Goal: Check status: Check status

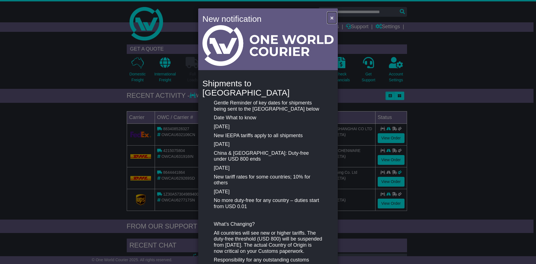
click at [330, 16] on span "×" at bounding box center [331, 18] width 3 height 6
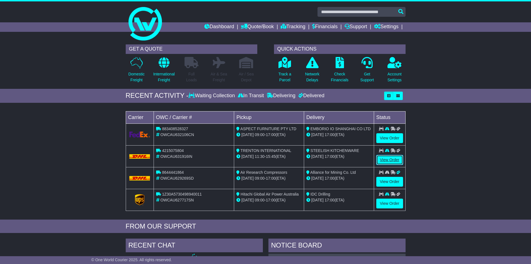
click at [395, 160] on link "View Order" at bounding box center [390, 160] width 27 height 10
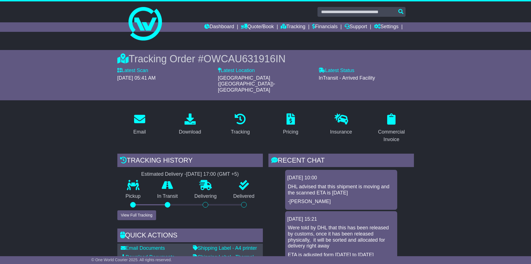
click at [337, 184] on p "DHL advised that this shipment is moving and the scanned ETA is [DATE]" at bounding box center [341, 190] width 107 height 12
click at [331, 185] on div "DHL advised that this shipment is moving and the scanned ETA is 14/08/2025 -Ger…" at bounding box center [342, 194] width 108 height 21
click at [322, 185] on div "DHL advised that this shipment is moving and the scanned ETA is 14/08/2025 -Ger…" at bounding box center [342, 194] width 108 height 21
drag, startPoint x: 288, startPoint y: 172, endPoint x: 315, endPoint y: 188, distance: 31.7
click at [315, 188] on div "DHL advised that this shipment is moving and the scanned ETA is 14/08/2025 -Ger…" at bounding box center [342, 194] width 108 height 21
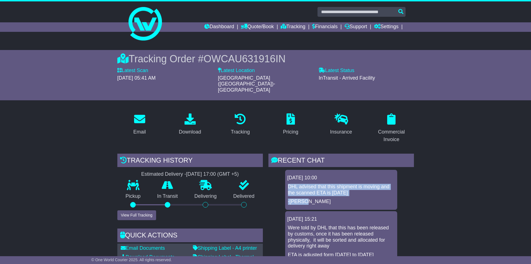
click at [328, 198] on p "-[PERSON_NAME]" at bounding box center [341, 201] width 107 height 6
drag, startPoint x: 307, startPoint y: 189, endPoint x: 290, endPoint y: 173, distance: 22.7
click at [290, 184] on div "DHL advised that this shipment is moving and the scanned ETA is 14/08/2025 -Ger…" at bounding box center [342, 194] width 108 height 21
drag, startPoint x: 288, startPoint y: 174, endPoint x: 308, endPoint y: 189, distance: 25.6
click at [308, 189] on div "DHL advised that this shipment is moving and the scanned ETA is 14/08/2025 -Ger…" at bounding box center [342, 194] width 108 height 21
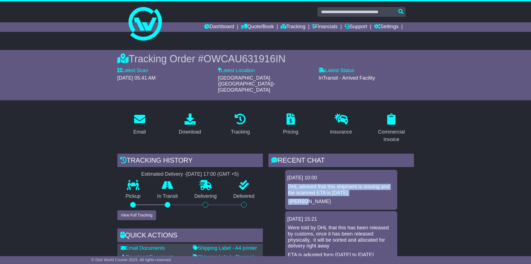
click at [336, 185] on div "DHL advised that this shipment is moving and the scanned ETA is 14/08/2025 -Ger…" at bounding box center [342, 194] width 108 height 21
drag, startPoint x: 307, startPoint y: 189, endPoint x: 291, endPoint y: 173, distance: 23.5
click at [291, 184] on div "DHL advised that this shipment is moving and the scanned ETA is 14/08/2025 -Ger…" at bounding box center [342, 194] width 108 height 21
drag, startPoint x: 302, startPoint y: 179, endPoint x: 290, endPoint y: 178, distance: 11.7
click at [302, 184] on p "DHL advised that this shipment is moving and the scanned ETA is [DATE]" at bounding box center [341, 190] width 107 height 12
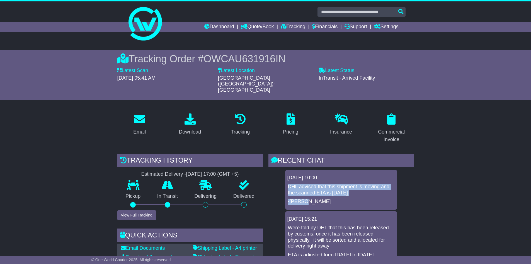
drag, startPoint x: 288, startPoint y: 175, endPoint x: 318, endPoint y: 191, distance: 34.6
click at [318, 191] on div "DHL advised that this shipment is moving and the scanned ETA is 14/08/2025 -Ger…" at bounding box center [342, 194] width 108 height 21
click at [320, 198] on p "-[PERSON_NAME]" at bounding box center [341, 201] width 107 height 6
drag, startPoint x: 310, startPoint y: 189, endPoint x: 286, endPoint y: 172, distance: 29.6
click at [286, 172] on div "14 Aug 2025 10:00 DHL advised that this shipment is moving and the scanned ETA …" at bounding box center [341, 190] width 112 height 40
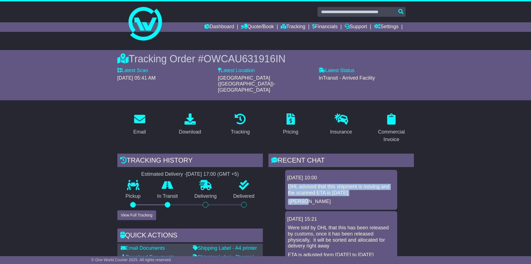
click at [317, 185] on div "DHL advised that this shipment is moving and the scanned ETA is 14/08/2025 -Ger…" at bounding box center [342, 194] width 108 height 21
drag, startPoint x: 310, startPoint y: 188, endPoint x: 291, endPoint y: 175, distance: 23.3
click at [291, 184] on div "DHL advised that this shipment is moving and the scanned ETA is 14/08/2025 -Ger…" at bounding box center [342, 194] width 108 height 21
click at [297, 184] on p "DHL advised that this shipment is moving and the scanned ETA is [DATE]" at bounding box center [341, 190] width 107 height 12
drag, startPoint x: 310, startPoint y: 189, endPoint x: 288, endPoint y: 173, distance: 27.2
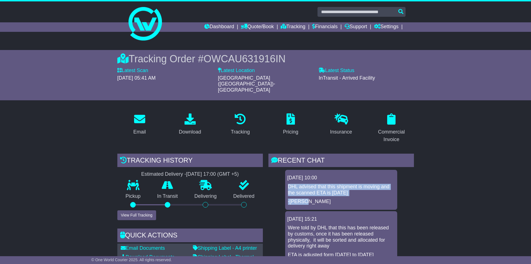
click at [288, 184] on div "DHL advised that this shipment is moving and the scanned ETA is 14/08/2025 -Ger…" at bounding box center [342, 194] width 108 height 21
click at [309, 184] on p "DHL advised that this shipment is moving and the scanned ETA is [DATE]" at bounding box center [341, 190] width 107 height 12
drag, startPoint x: 311, startPoint y: 191, endPoint x: 287, endPoint y: 175, distance: 29.0
click at [288, 184] on div "DHL advised that this shipment is moving and the scanned ETA is 14/08/2025 -Ger…" at bounding box center [342, 194] width 108 height 21
click at [305, 184] on div "DHL advised that this shipment is moving and the scanned ETA is 14/08/2025 -Ger…" at bounding box center [342, 194] width 108 height 21
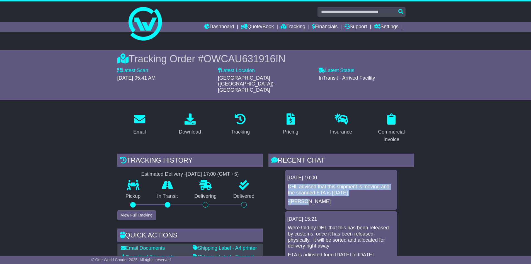
drag, startPoint x: 312, startPoint y: 188, endPoint x: 288, endPoint y: 176, distance: 26.6
click at [288, 184] on div "DHL advised that this shipment is moving and the scanned ETA is 14/08/2025 -Ger…" at bounding box center [342, 194] width 108 height 21
click at [328, 198] on p "-[PERSON_NAME]" at bounding box center [341, 201] width 107 height 6
drag, startPoint x: 309, startPoint y: 190, endPoint x: 287, endPoint y: 165, distance: 32.8
click at [287, 170] on div "14 Aug 2025 10:00 DHL advised that this shipment is moving and the scanned ETA …" at bounding box center [341, 190] width 112 height 40
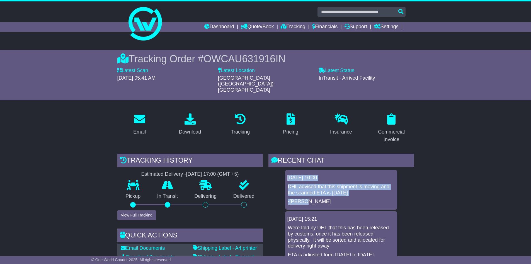
click at [316, 184] on p "DHL advised that this shipment is moving and the scanned ETA is [DATE]" at bounding box center [341, 190] width 107 height 12
